Goal: Information Seeking & Learning: Find specific fact

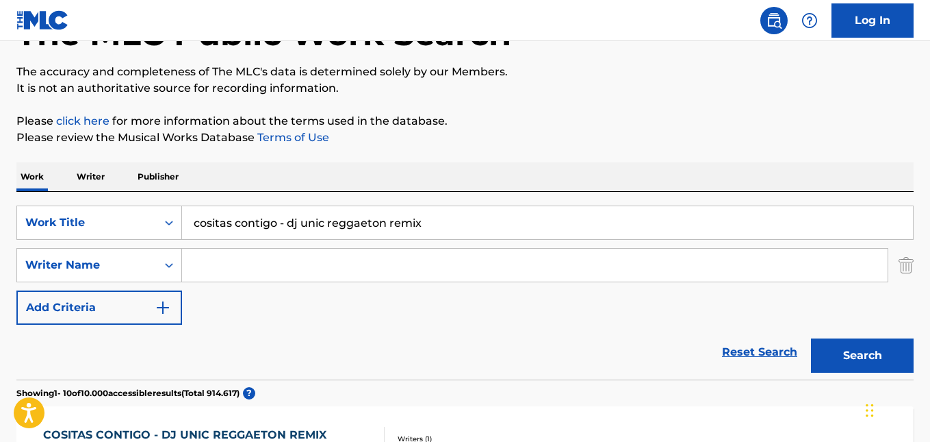
scroll to position [205, 0]
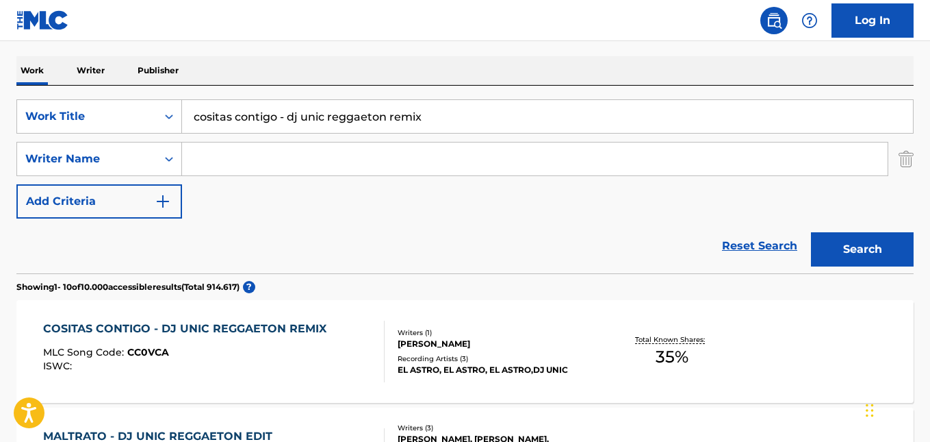
click at [203, 149] on input "Search Form" at bounding box center [535, 158] width 706 height 33
paste input "[PERSON_NAME]"
type input "[PERSON_NAME]"
drag, startPoint x: 298, startPoint y: 157, endPoint x: 152, endPoint y: 144, distance: 147.1
click at [152, 144] on div "SearchWithCriteria37b1ff7d-c4d8-48b6-892f-dd80c11a5a40 Writer Name [PERSON_NAME…" at bounding box center [465, 159] width 898 height 34
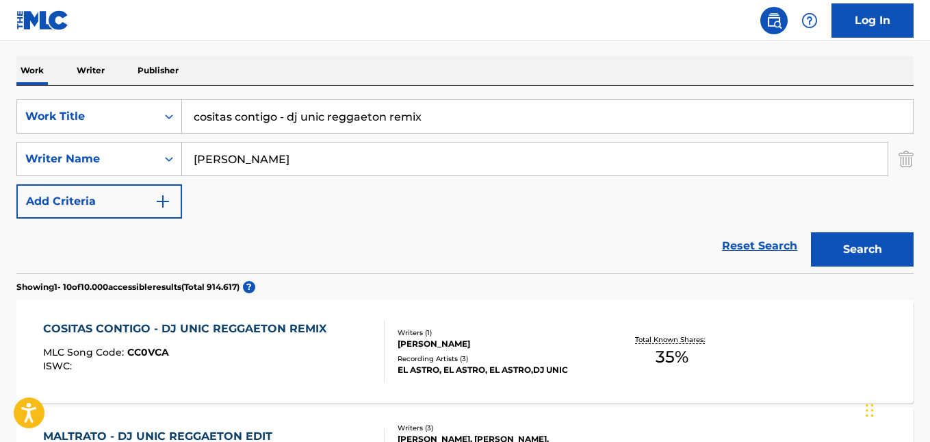
click at [372, 121] on input "cositas contigo - dj unic reggaeton remix" at bounding box center [547, 116] width 731 height 33
drag, startPoint x: 449, startPoint y: 113, endPoint x: 144, endPoint y: 116, distance: 305.4
click at [144, 116] on div "SearchWithCriteria6be23244-bc9b-4779-9067-8493811d9983 Work Title cositas conti…" at bounding box center [465, 116] width 898 height 34
paste input "Tengo una Morena"
click at [835, 251] on button "Search" at bounding box center [862, 249] width 103 height 34
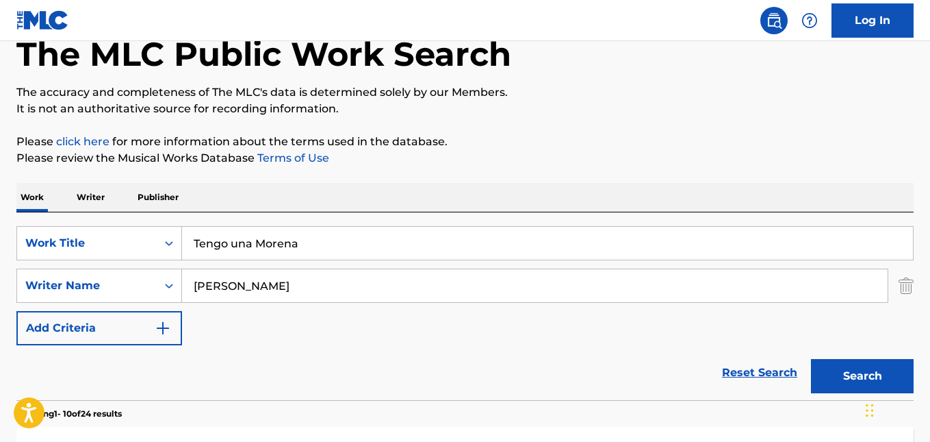
scroll to position [137, 0]
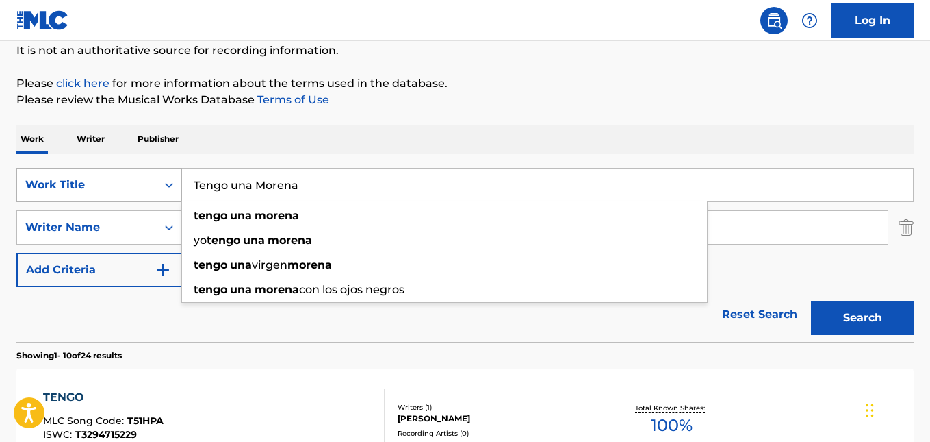
drag, startPoint x: 196, startPoint y: 175, endPoint x: 166, endPoint y: 175, distance: 30.1
click at [166, 175] on div "SearchWithCriteria6be23244-bc9b-4779-9067-8493811d9983 Work Title Tengo una Mor…" at bounding box center [465, 185] width 898 height 34
paste input "[PERSON_NAME]"
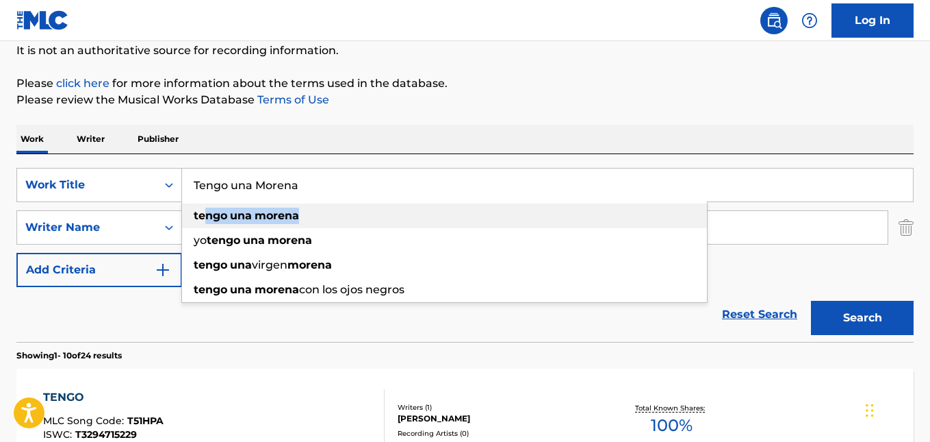
click at [202, 216] on div "tengo una morena" at bounding box center [444, 215] width 525 height 25
type input "tengo una morena"
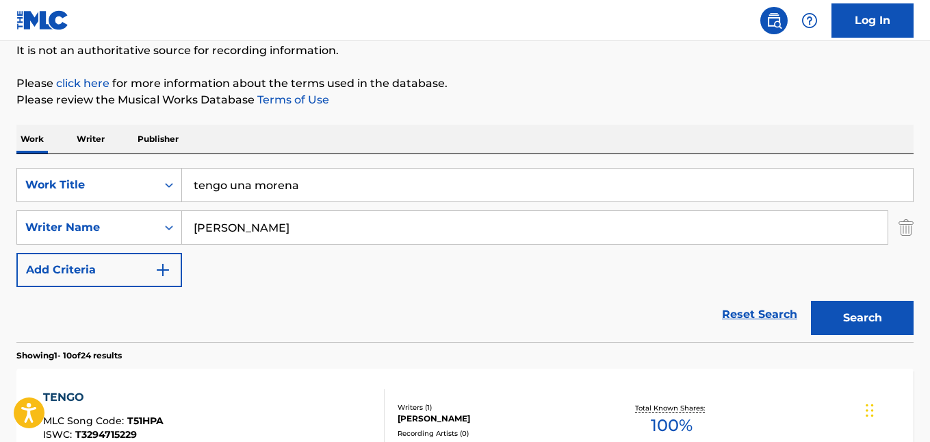
click at [402, 138] on div "Work Writer Publisher" at bounding box center [465, 139] width 898 height 29
drag, startPoint x: 219, startPoint y: 227, endPoint x: 157, endPoint y: 227, distance: 62.3
click at [157, 227] on div "SearchWithCriteria37b1ff7d-c4d8-48b6-892f-dd80c11a5a40 Writer Name [PERSON_NAME]" at bounding box center [465, 227] width 898 height 34
paste input "[PERSON_NAME]"
click at [835, 319] on button "Search" at bounding box center [862, 318] width 103 height 34
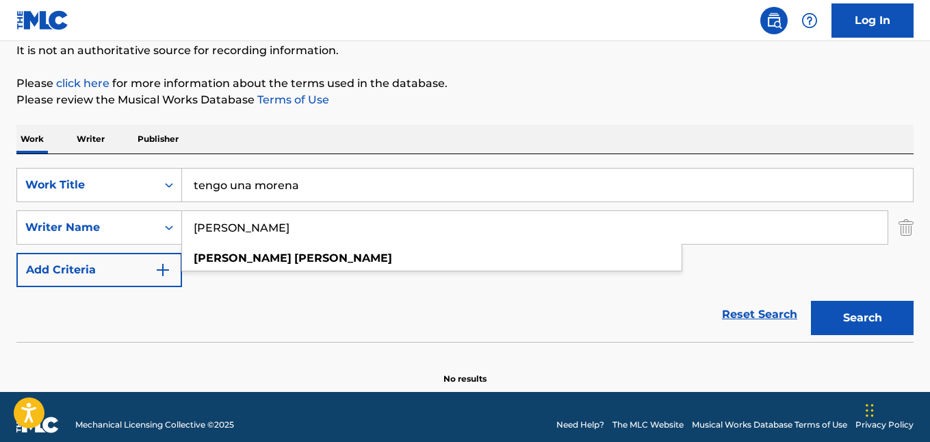
click at [335, 212] on input "[PERSON_NAME]" at bounding box center [535, 227] width 706 height 33
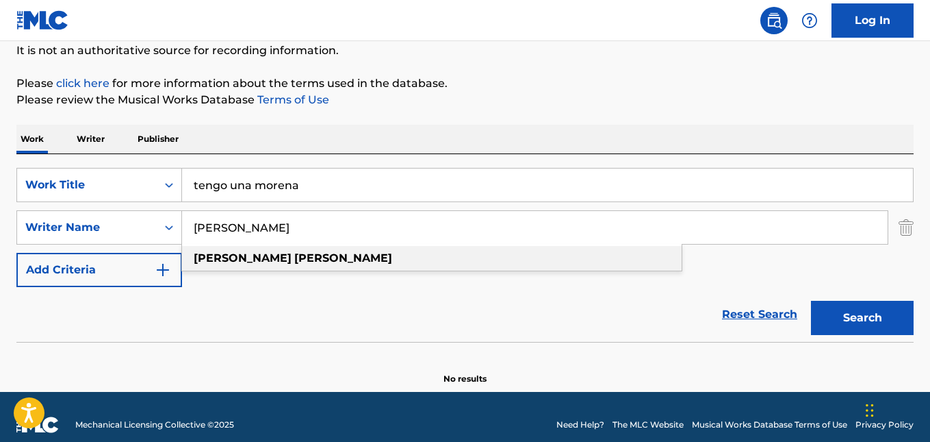
click at [294, 258] on strong "[PERSON_NAME]" at bounding box center [343, 257] width 98 height 13
type input "[PERSON_NAME]"
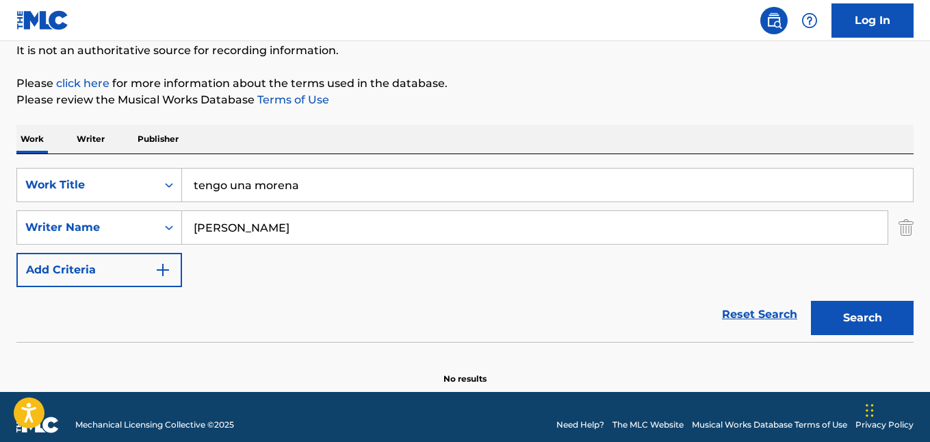
click at [853, 322] on button "Search" at bounding box center [862, 318] width 103 height 34
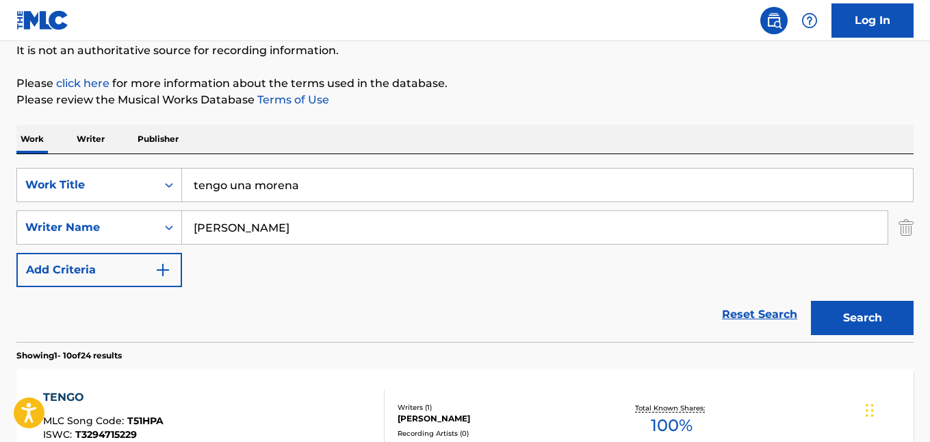
scroll to position [342, 0]
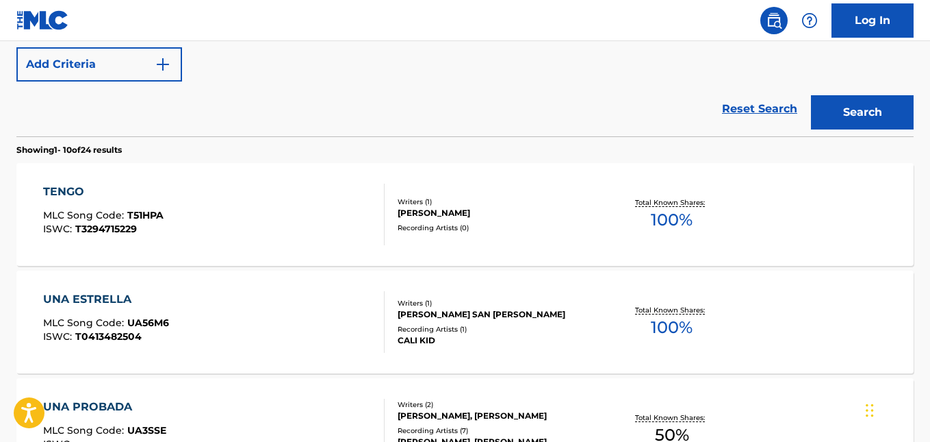
click at [461, 218] on div "[PERSON_NAME]" at bounding box center [498, 213] width 200 height 12
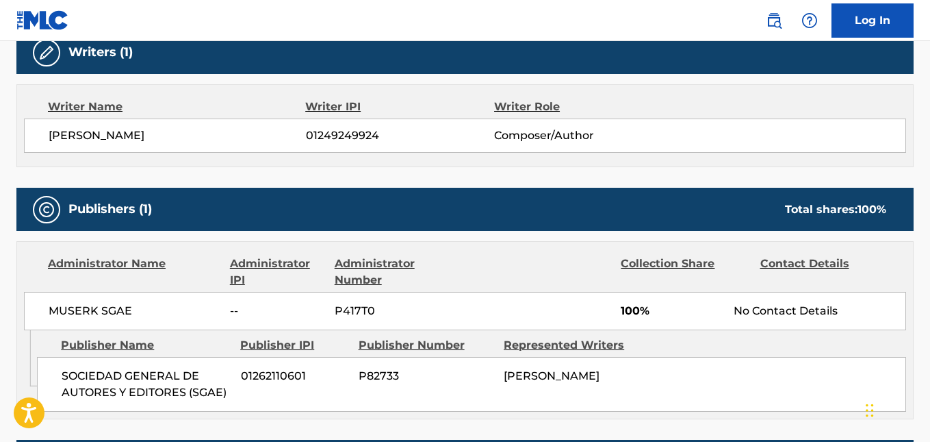
scroll to position [342, 0]
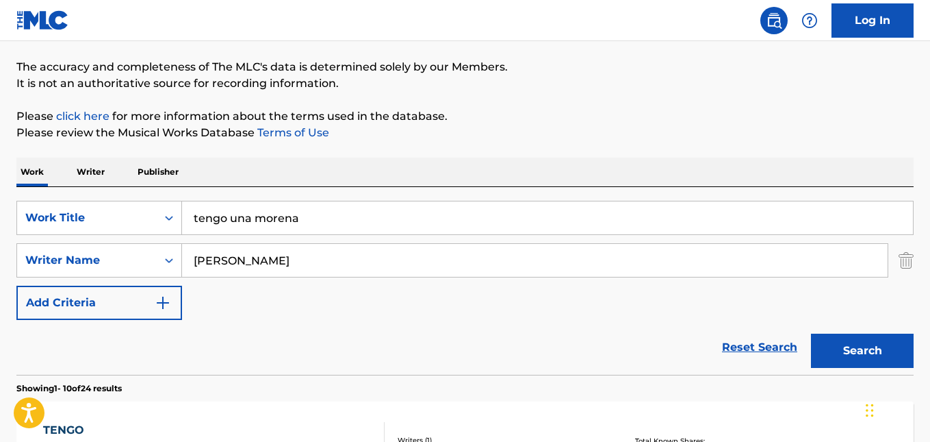
scroll to position [205, 0]
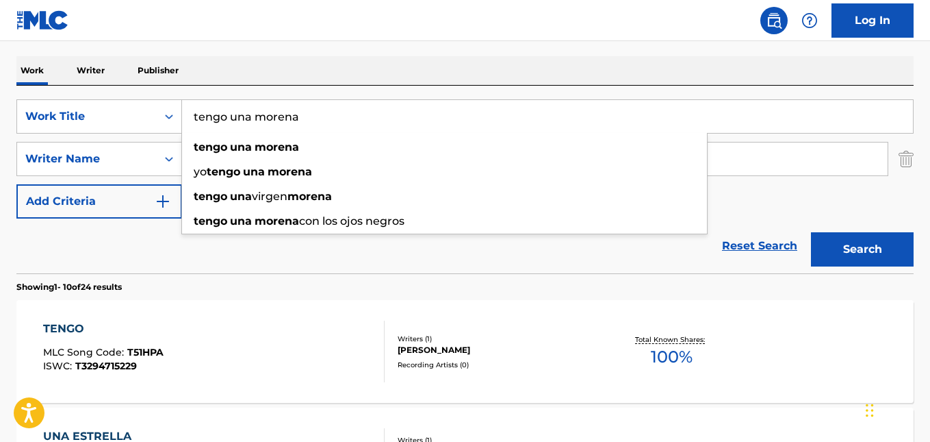
drag, startPoint x: 304, startPoint y: 116, endPoint x: 260, endPoint y: 118, distance: 43.9
click at [172, 119] on div "SearchWithCriteria6be23244-bc9b-4779-9067-8493811d9983 Work Title tengo una mor…" at bounding box center [465, 116] width 898 height 34
paste input "Amor Propio"
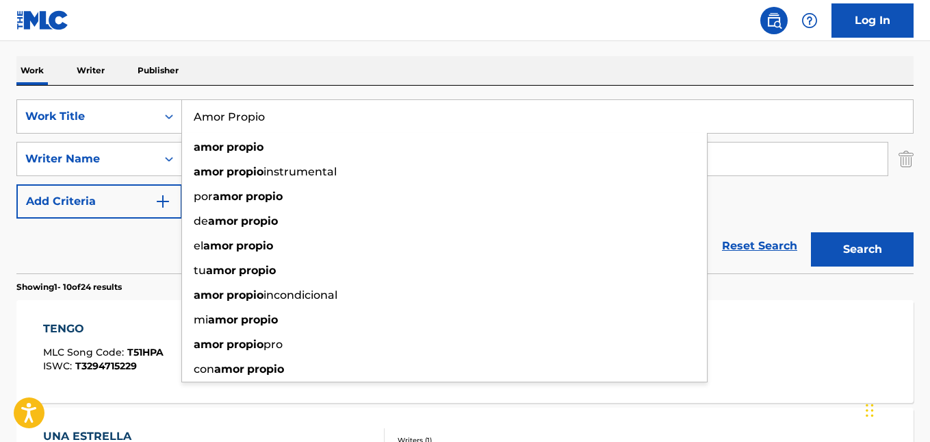
type input "Amor Propio"
click at [850, 245] on button "Search" at bounding box center [862, 249] width 103 height 34
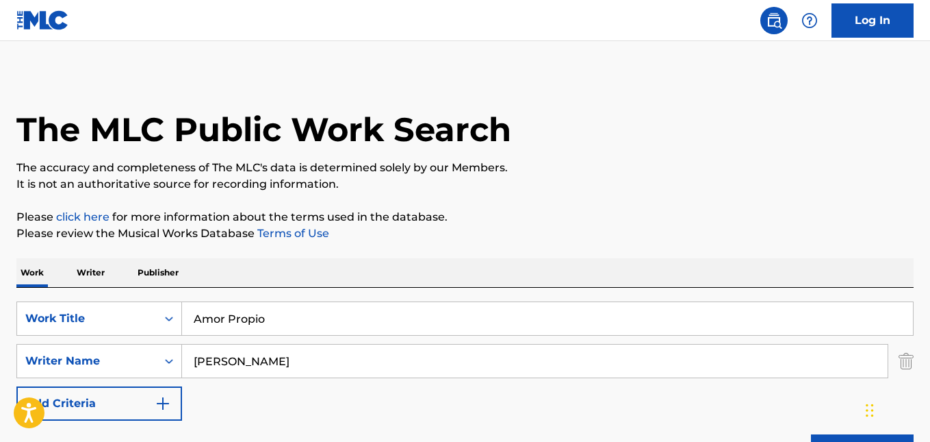
scroll to position [0, 0]
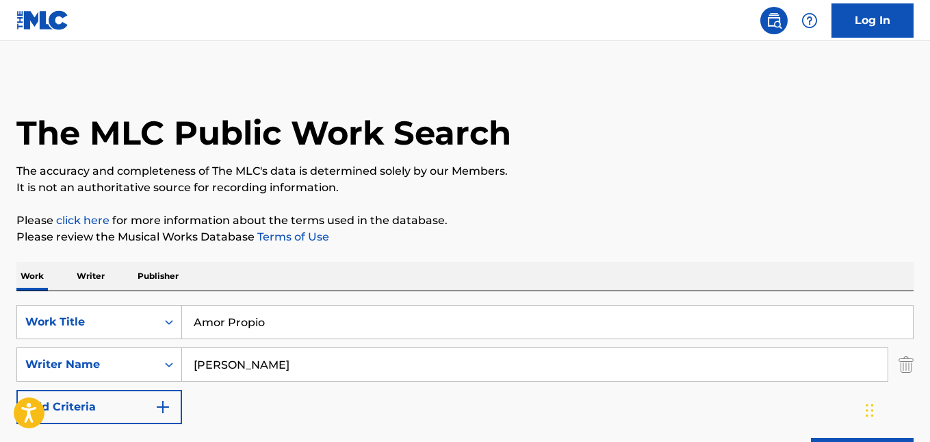
drag, startPoint x: 255, startPoint y: 365, endPoint x: 190, endPoint y: 372, distance: 65.4
click at [190, 372] on input "[PERSON_NAME]" at bounding box center [535, 364] width 706 height 33
paste input "A.P. [PERSON_NAME]"
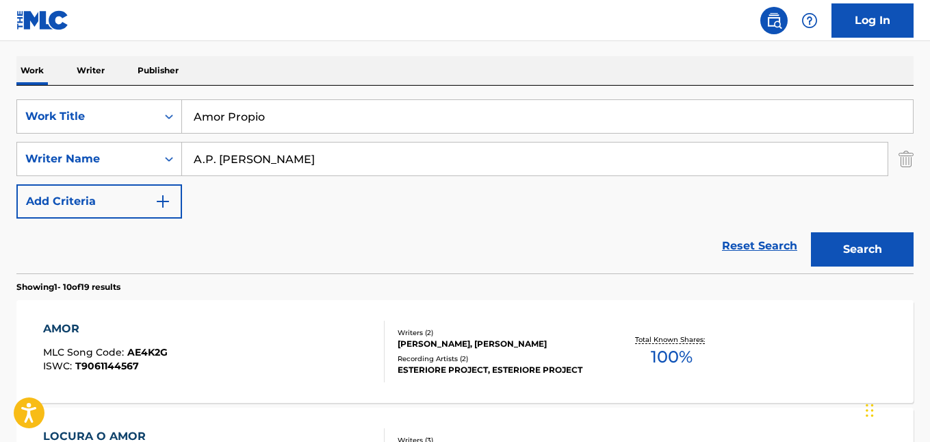
type input "A.P. [PERSON_NAME]"
click at [888, 240] on button "Search" at bounding box center [862, 249] width 103 height 34
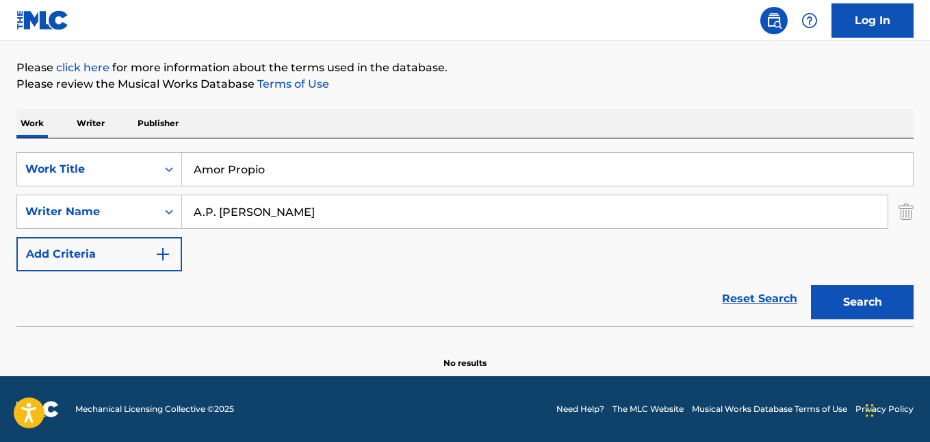
scroll to position [153, 0]
drag, startPoint x: 281, startPoint y: 174, endPoint x: 172, endPoint y: 170, distance: 109.6
click at [172, 170] on div "SearchWithCriteria6be23244-bc9b-4779-9067-8493811d9983 Work Title Amor Propio" at bounding box center [465, 169] width 898 height 34
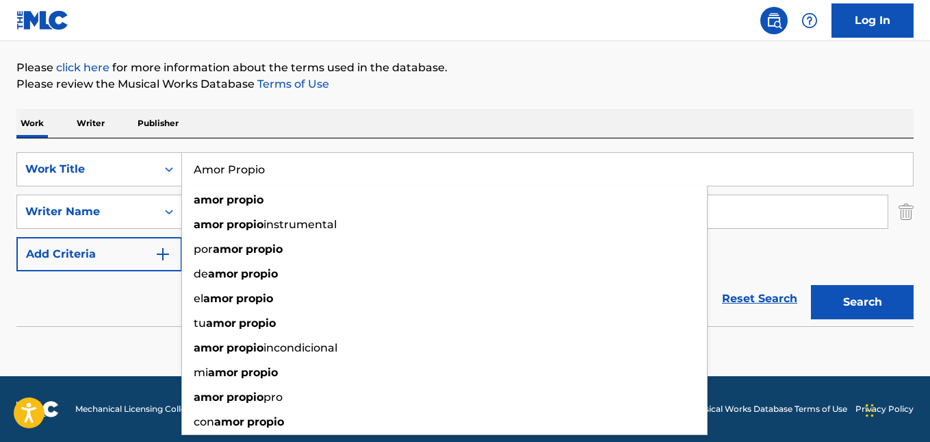
paste input ".[PERSON_NAME] Pabl"
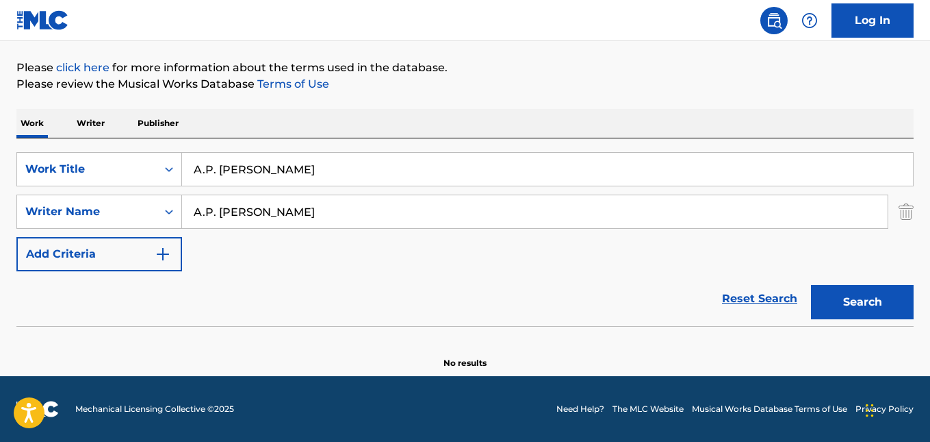
type input "A.P. [PERSON_NAME]"
click at [837, 301] on button "Search" at bounding box center [862, 302] width 103 height 34
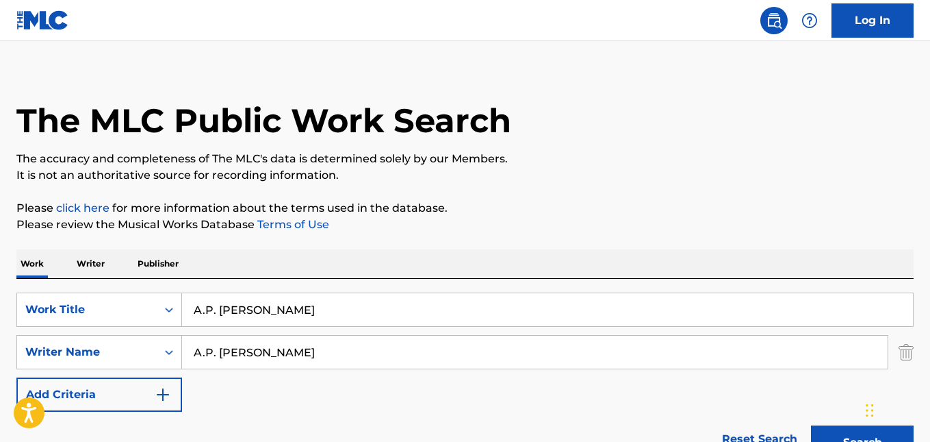
scroll to position [0, 0]
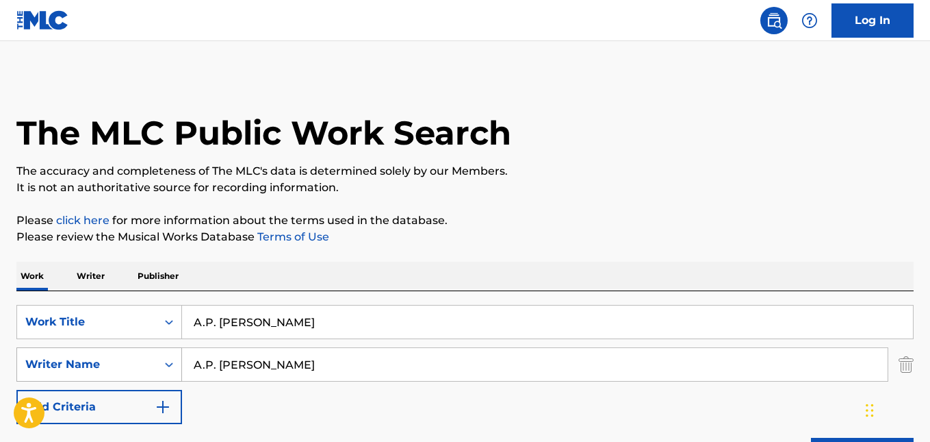
drag, startPoint x: 319, startPoint y: 360, endPoint x: 154, endPoint y: 355, distance: 165.1
click at [154, 355] on div "SearchWithCriteria37b1ff7d-c4d8-48b6-892f-dd80c11a5a40 Writer Name A.P. [PERSON…" at bounding box center [465, 364] width 898 height 34
paste input "The Holy Flamez Boyz"
type input "The Holy Flamez Boyz"
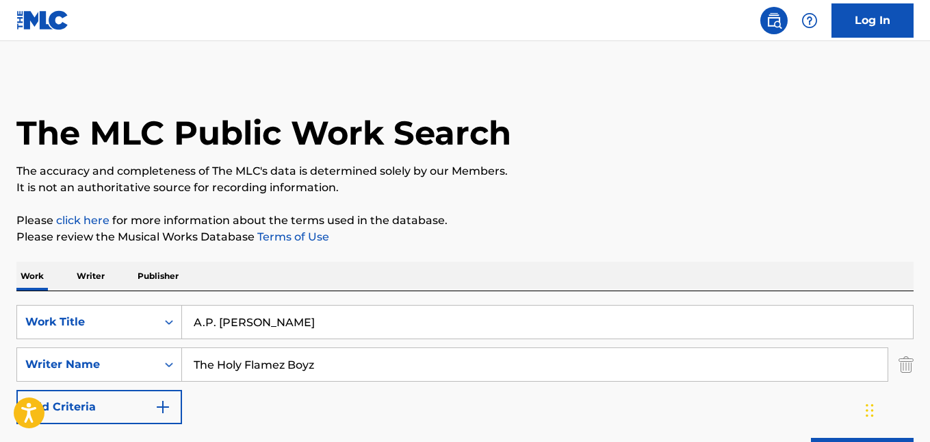
scroll to position [137, 0]
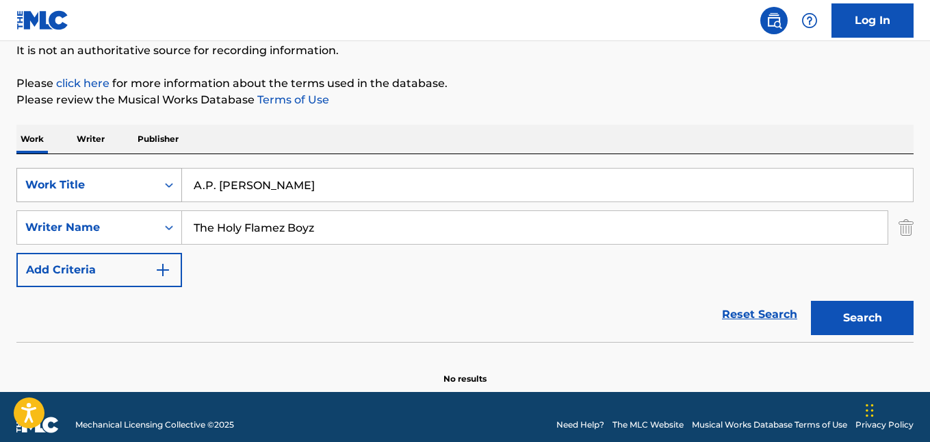
drag, startPoint x: 202, startPoint y: 182, endPoint x: 175, endPoint y: 183, distance: 26.7
click at [175, 183] on div "SearchWithCriteria6be23244-bc9b-4779-9067-8493811d9983 Work Title A.P. [PERSON_…" at bounding box center [465, 185] width 898 height 34
paste input "The Holy Flamez Boyz"
click at [859, 325] on button "Search" at bounding box center [862, 318] width 103 height 34
click at [170, 229] on icon "Search Form" at bounding box center [169, 227] width 14 height 14
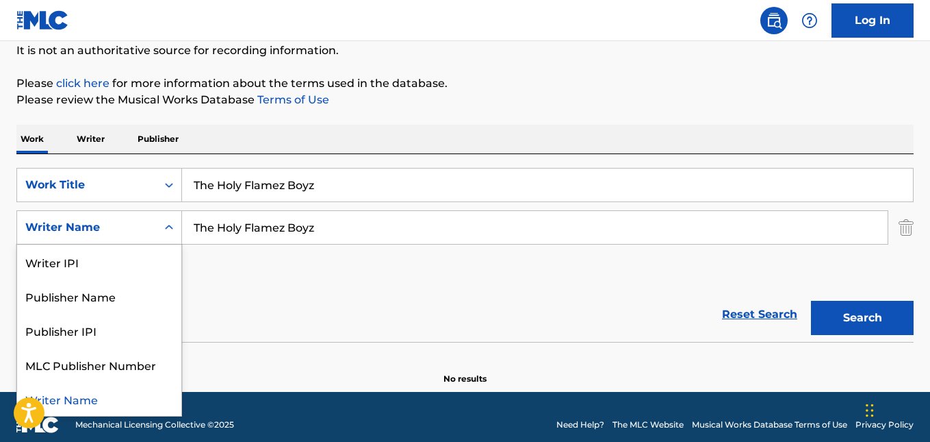
drag, startPoint x: 411, startPoint y: 317, endPoint x: 416, endPoint y: 277, distance: 40.7
click at [412, 314] on div "Reset Search Search" at bounding box center [465, 314] width 898 height 55
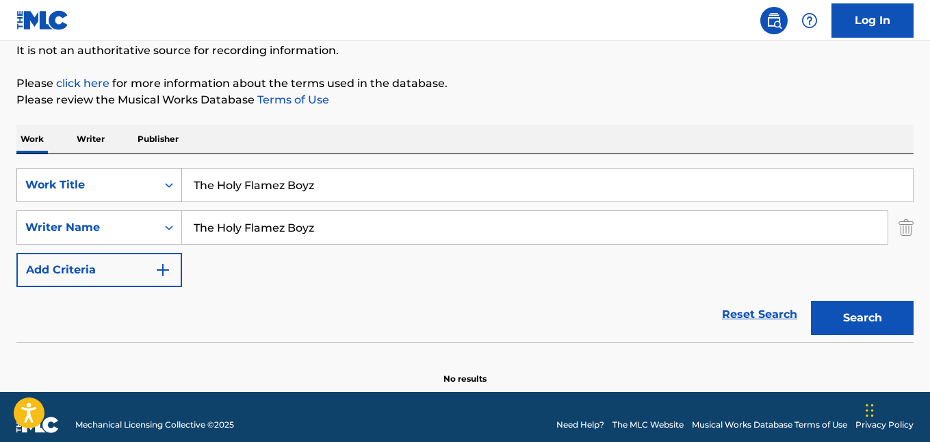
drag, startPoint x: 180, startPoint y: 183, endPoint x: 143, endPoint y: 186, distance: 37.1
click at [143, 186] on div "SearchWithCriteria6be23244-bc9b-4779-9067-8493811d9983 Work Title The Holy Flam…" at bounding box center [465, 185] width 898 height 34
paste input "[PERSON_NAME]"
type input "The Holy Flamez Boyz"
drag, startPoint x: 330, startPoint y: 226, endPoint x: 149, endPoint y: 229, distance: 181.4
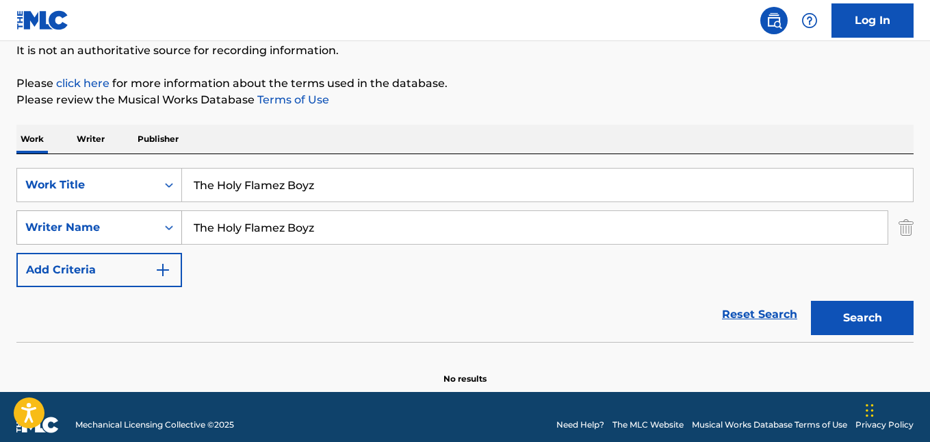
click at [149, 229] on div "SearchWithCriteria37b1ff7d-c4d8-48b6-892f-dd80c11a5a40 Writer Name The Holy Fla…" at bounding box center [465, 227] width 898 height 34
paste input "[PERSON_NAME]"
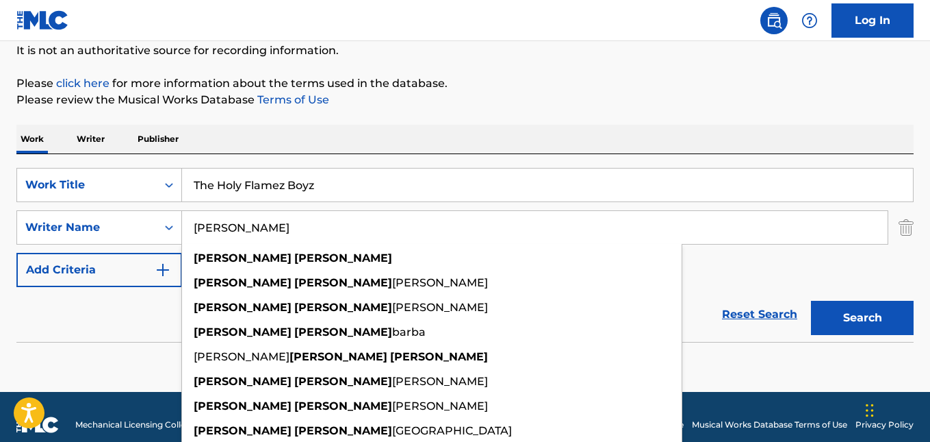
type input "[PERSON_NAME]"
click at [140, 346] on section at bounding box center [465, 346] width 898 height 8
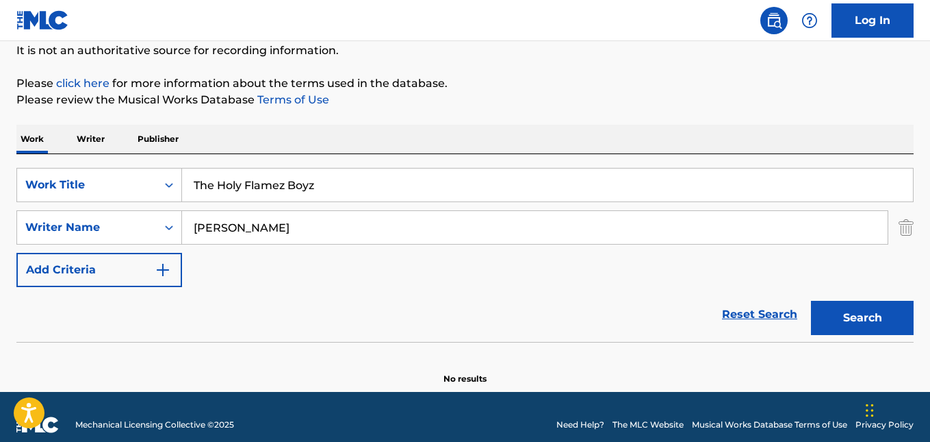
drag, startPoint x: 343, startPoint y: 182, endPoint x: 200, endPoint y: 177, distance: 143.2
click at [200, 177] on input "The Holy Flamez Boyz" at bounding box center [547, 184] width 731 height 33
drag, startPoint x: 375, startPoint y: 179, endPoint x: 368, endPoint y: 181, distance: 7.0
click at [374, 180] on input "The Holy Flamez Boyz" at bounding box center [547, 184] width 731 height 33
click at [336, 187] on input "The Holy Flamez Boyz" at bounding box center [547, 184] width 731 height 33
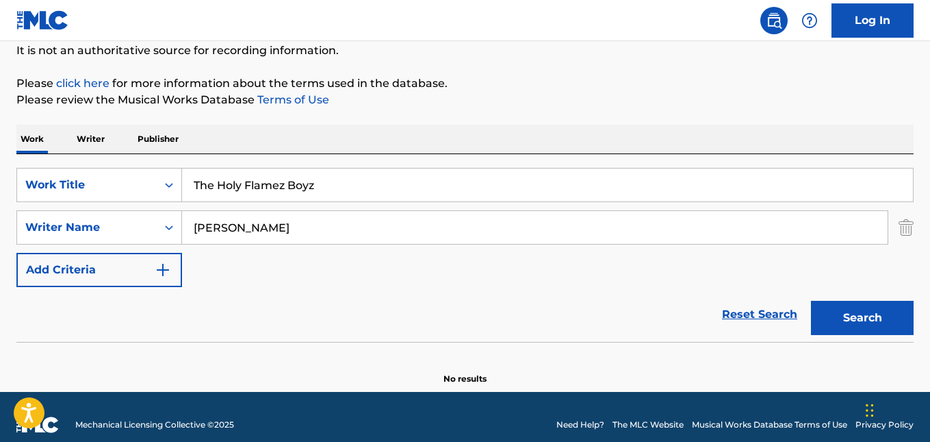
click at [333, 188] on input "The Holy Flamez Boyz" at bounding box center [547, 184] width 731 height 33
drag, startPoint x: 293, startPoint y: 186, endPoint x: 183, endPoint y: 182, distance: 109.6
click at [177, 184] on div "SearchWithCriteria6be23244-bc9b-4779-9067-8493811d9983 Work Title The Holy Flam…" at bounding box center [465, 185] width 898 height 34
paste input "All Eyes On Me"
click at [298, 195] on input "All Eyes On Mez" at bounding box center [547, 184] width 731 height 33
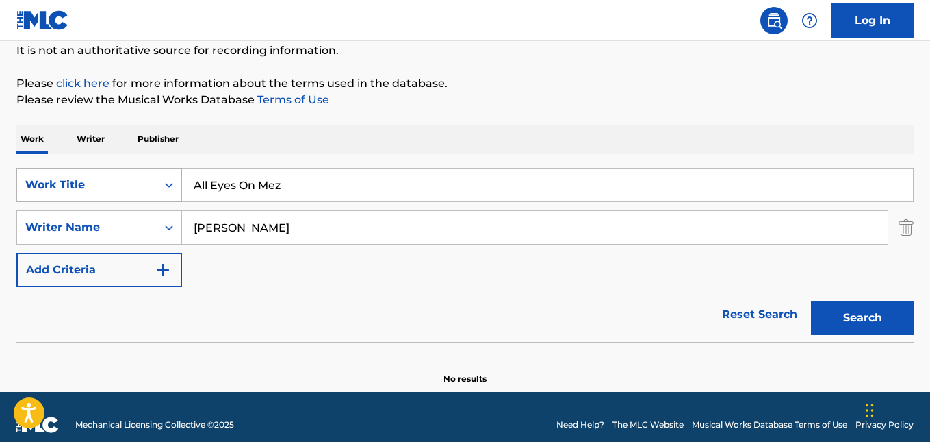
drag, startPoint x: 200, startPoint y: 189, endPoint x: 153, endPoint y: 189, distance: 47.2
click at [153, 189] on div "SearchWithCriteria6be23244-bc9b-4779-9067-8493811d9983 Work Title All Eyes On M…" at bounding box center [465, 185] width 898 height 34
click at [305, 180] on input "All Eyes On Mez" at bounding box center [547, 184] width 731 height 33
drag, startPoint x: 288, startPoint y: 174, endPoint x: 130, endPoint y: 177, distance: 158.2
click at [130, 177] on div "SearchWithCriteria6be23244-bc9b-4779-9067-8493811d9983 Work Title All Eyes On M…" at bounding box center [465, 185] width 898 height 34
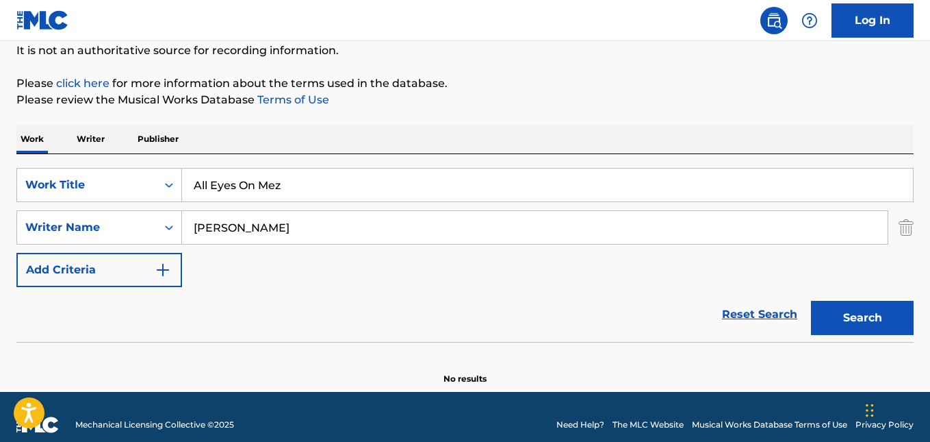
paste input "Search Form"
click at [821, 302] on button "Search" at bounding box center [862, 318] width 103 height 34
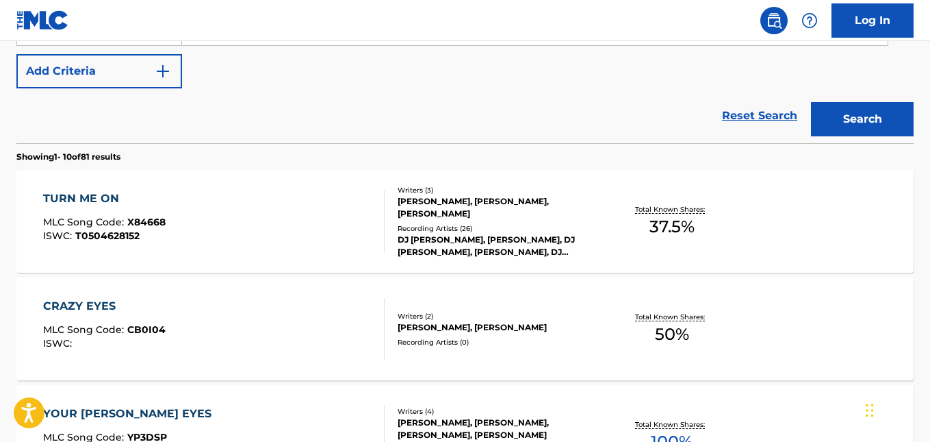
scroll to position [205, 0]
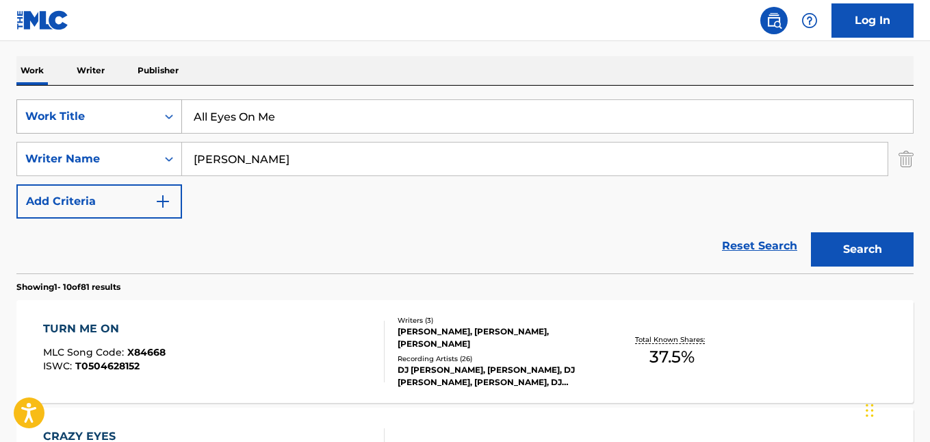
drag, startPoint x: 297, startPoint y: 118, endPoint x: 160, endPoint y: 110, distance: 137.9
click at [160, 110] on div "SearchWithCriteria6be23244-bc9b-4779-9067-8493811d9983 Work Title All Eyes On Me" at bounding box center [465, 116] width 898 height 34
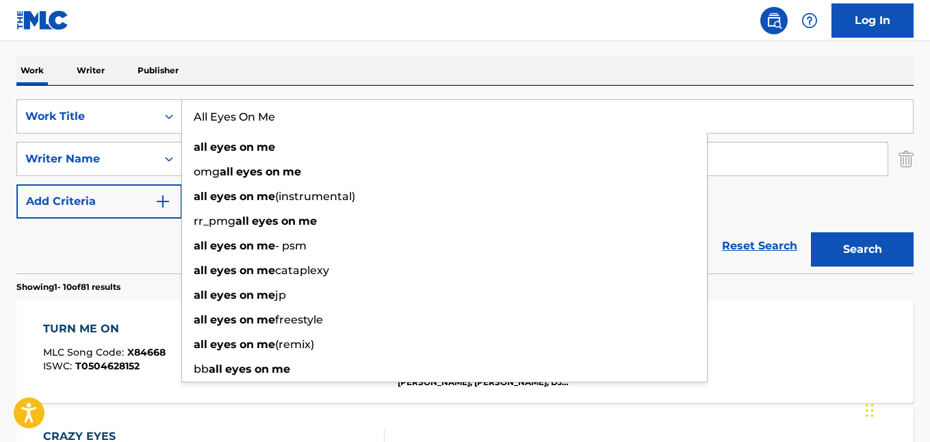
paste input "FreeStyle, Pt. 1"
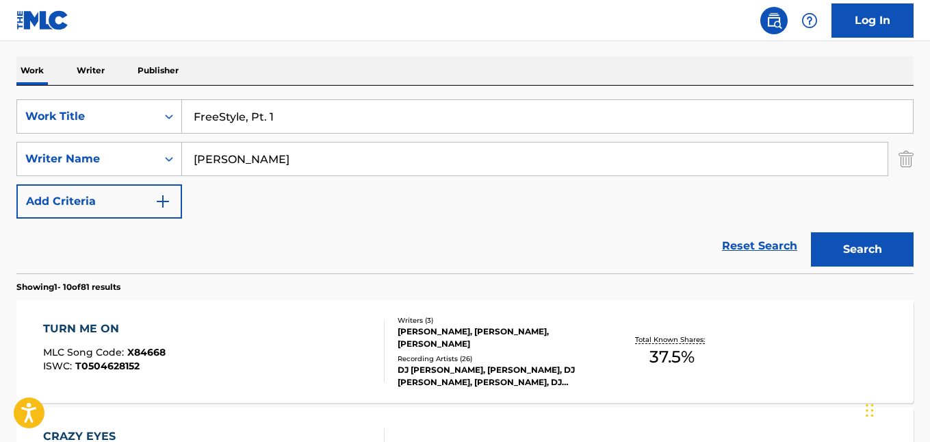
click at [852, 249] on button "Search" at bounding box center [862, 249] width 103 height 34
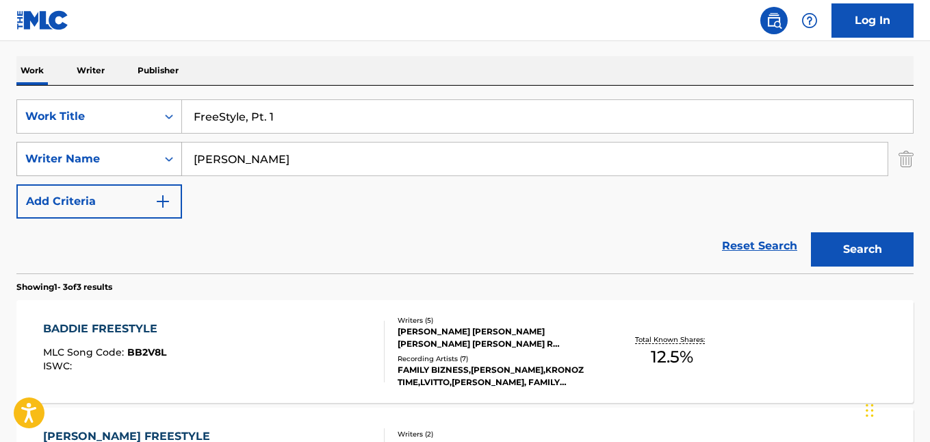
click at [169, 159] on icon "Search Form" at bounding box center [169, 159] width 14 height 14
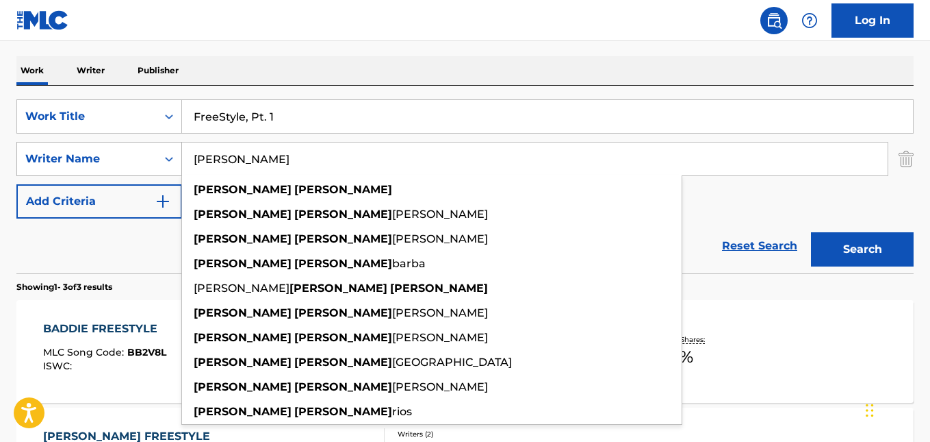
drag, startPoint x: 288, startPoint y: 165, endPoint x: 177, endPoint y: 160, distance: 111.0
click at [177, 160] on div "SearchWithCriteria37b1ff7d-c4d8-48b6-892f-dd80c11a5a40 Writer Name [PERSON_NAME…" at bounding box center [465, 159] width 898 height 34
click at [288, 120] on input "FreeStyle, Pt. 1" at bounding box center [547, 116] width 731 height 33
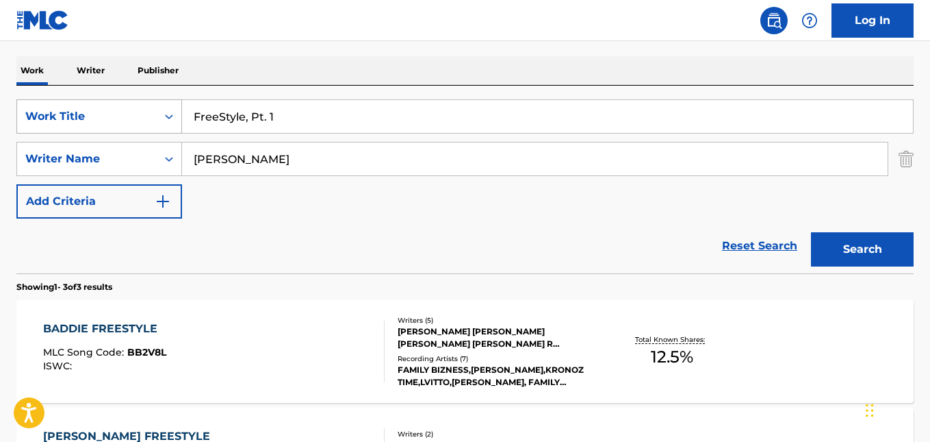
drag, startPoint x: 268, startPoint y: 118, endPoint x: 168, endPoint y: 118, distance: 100.6
click at [168, 118] on div "SearchWithCriteria6be23244-bc9b-4779-9067-8493811d9983 Work Title FreeStyle, Pt…" at bounding box center [465, 116] width 898 height 34
paste input "Less Money More Souls"
click at [833, 238] on button "Search" at bounding box center [862, 249] width 103 height 34
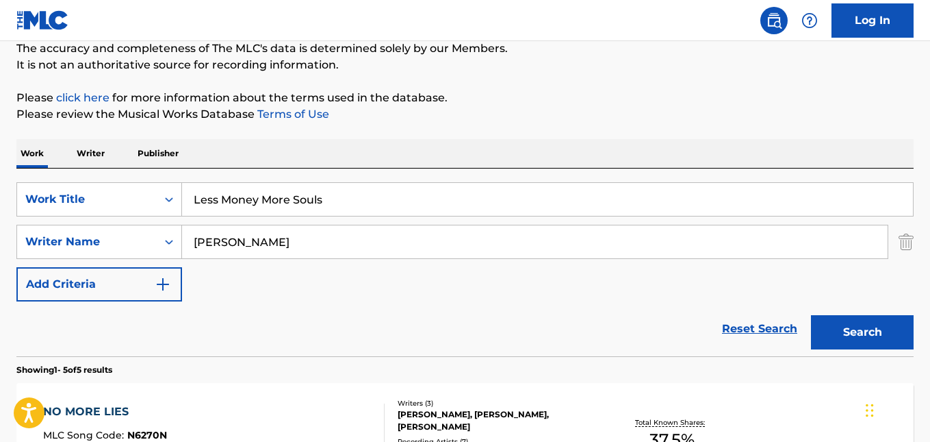
scroll to position [117, 0]
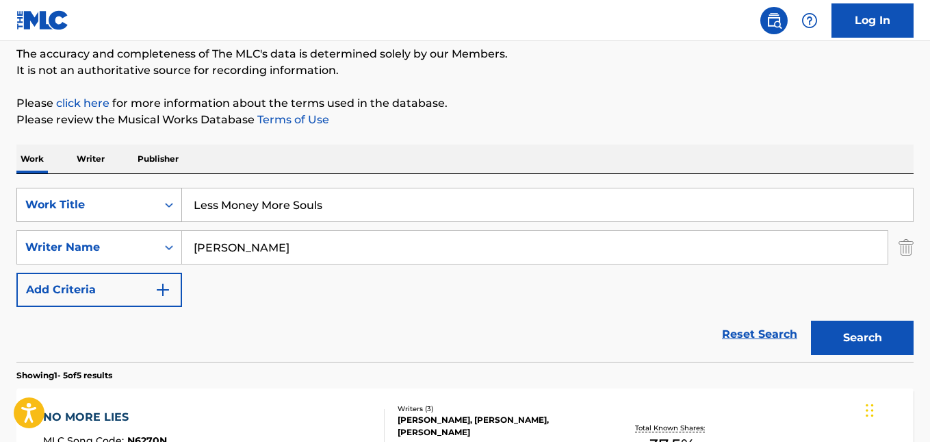
drag, startPoint x: 323, startPoint y: 209, endPoint x: 181, endPoint y: 208, distance: 141.7
click at [181, 208] on div "SearchWithCriteria6be23244-bc9b-4779-9067-8493811d9983 Work Title Less Money Mo…" at bounding box center [465, 205] width 898 height 34
paste input "Cosita Contigo"
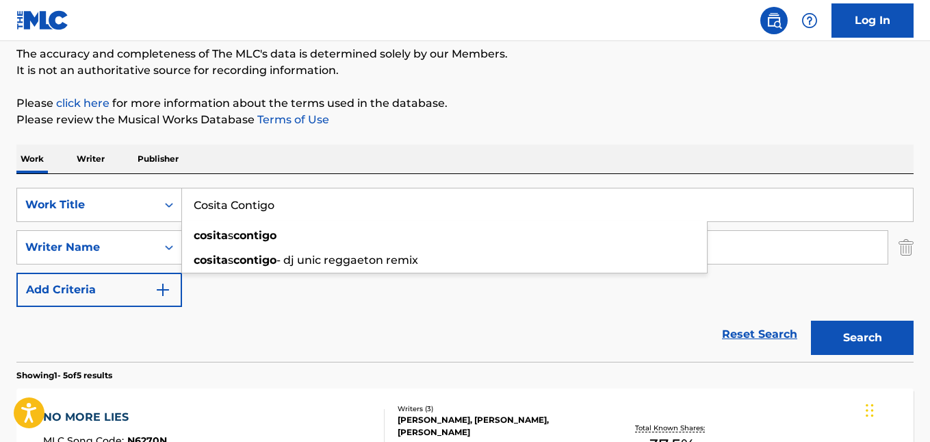
type input "Cosita Contigo"
click at [865, 333] on button "Search" at bounding box center [862, 337] width 103 height 34
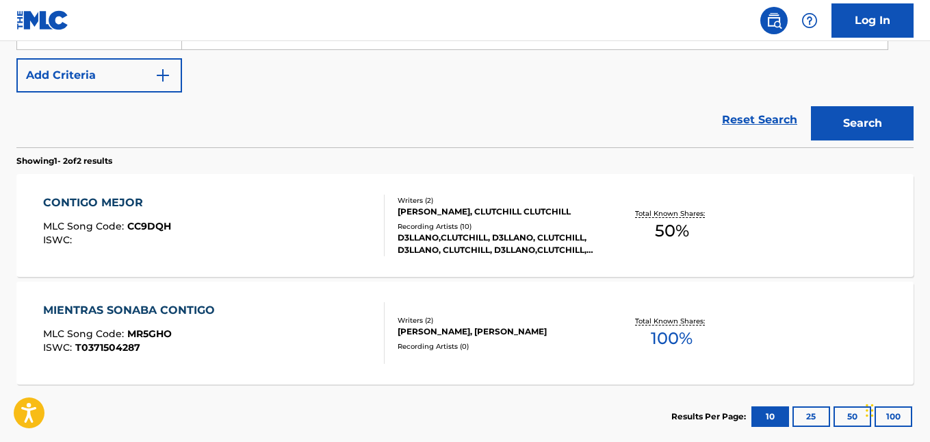
scroll to position [137, 0]
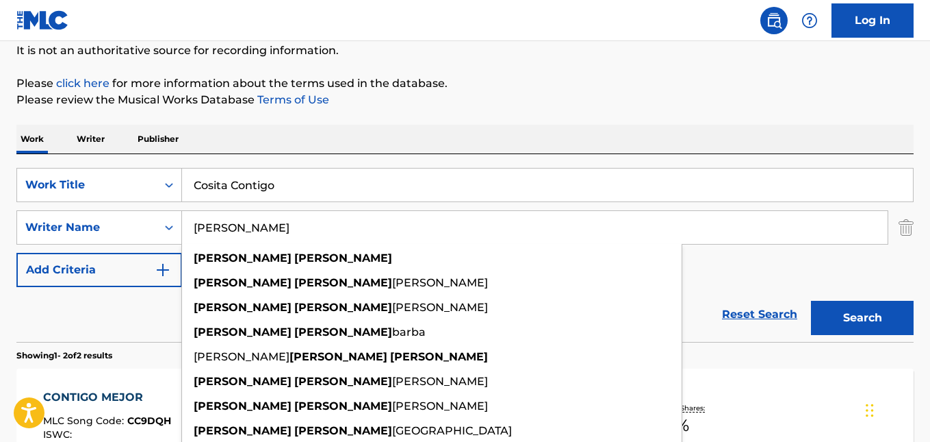
drag, startPoint x: 294, startPoint y: 226, endPoint x: 188, endPoint y: 226, distance: 106.8
click at [188, 226] on input "[PERSON_NAME]" at bounding box center [535, 227] width 706 height 33
paste input "A.P. [PERSON_NAME]"
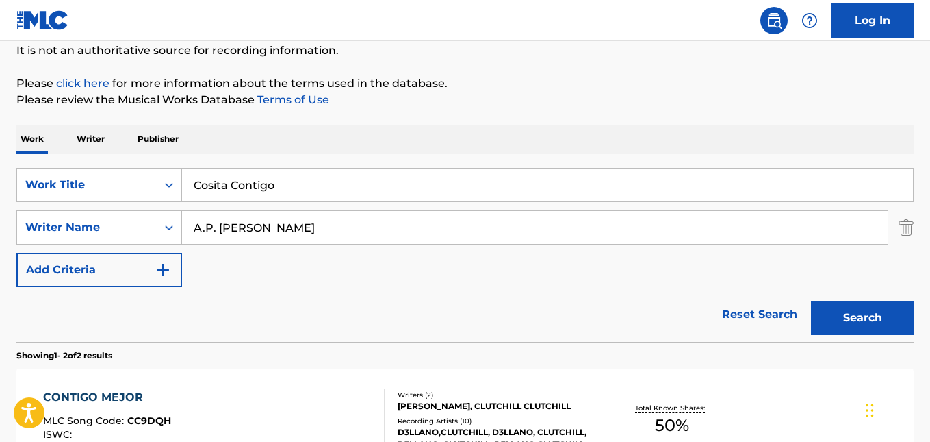
type input "A.P. [PERSON_NAME]"
click at [860, 323] on button "Search" at bounding box center [862, 318] width 103 height 34
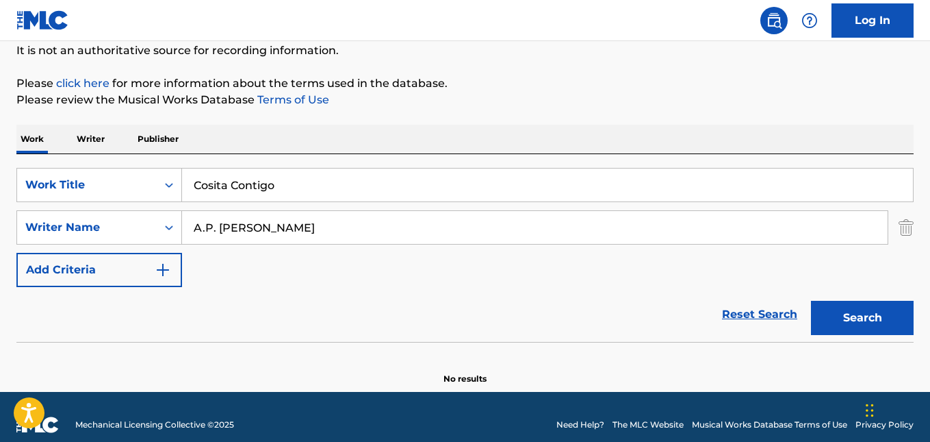
drag, startPoint x: 212, startPoint y: 192, endPoint x: 192, endPoint y: 192, distance: 19.9
click at [194, 191] on input "Cosita Contigo" at bounding box center [547, 184] width 731 height 33
paste input "Lo Que Nos Pasa"
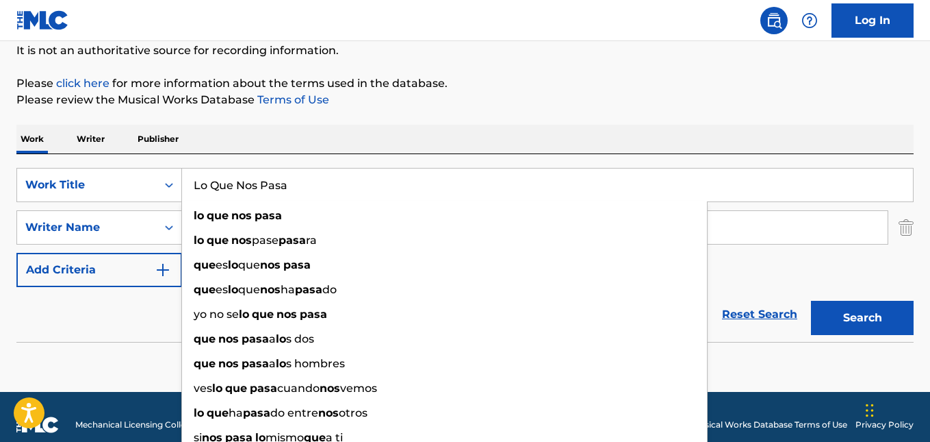
type input "Lo Que Nos Pasa"
click at [858, 312] on button "Search" at bounding box center [862, 318] width 103 height 34
